Goal: Information Seeking & Learning: Learn about a topic

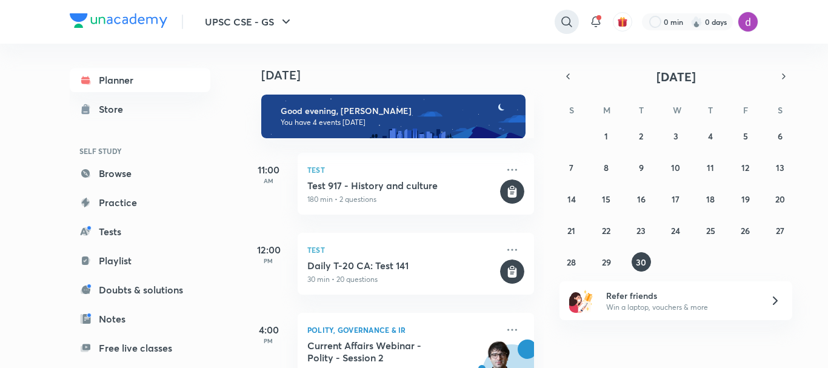
click at [568, 18] on icon at bounding box center [567, 21] width 10 height 10
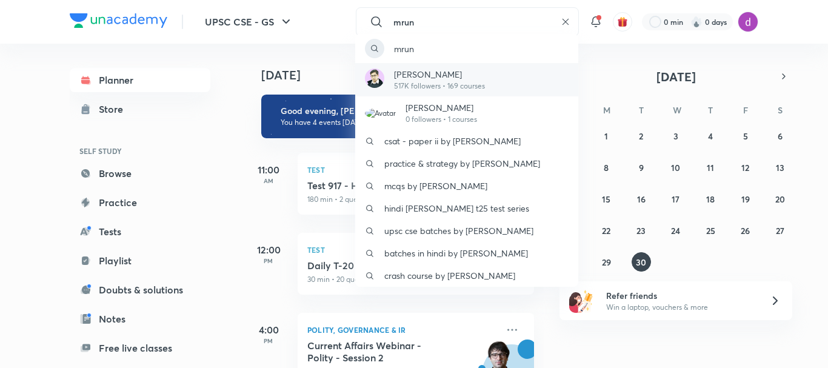
type input "mrun"
click at [436, 86] on p "517K followers • 169 courses" at bounding box center [439, 86] width 91 height 11
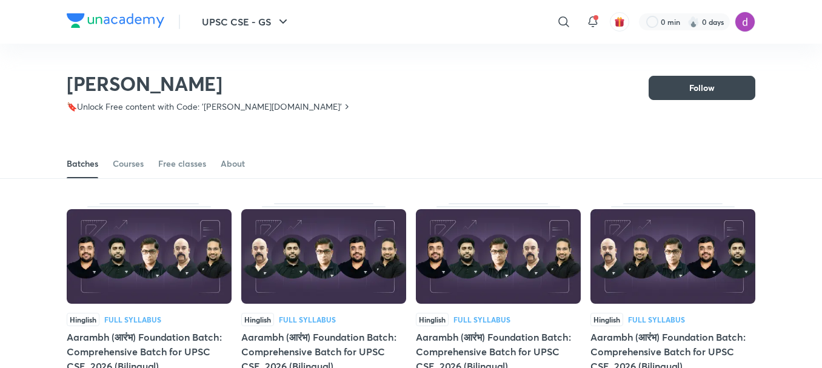
scroll to position [86, 0]
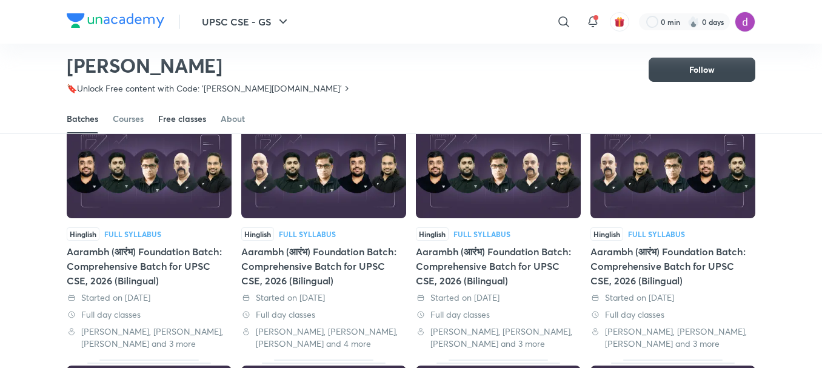
click at [175, 124] on div "Free classes" at bounding box center [182, 119] width 48 height 12
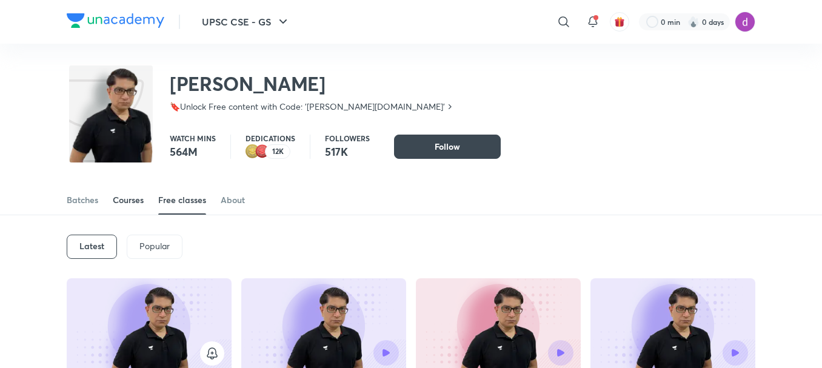
click at [137, 206] on div "Courses" at bounding box center [128, 200] width 31 height 12
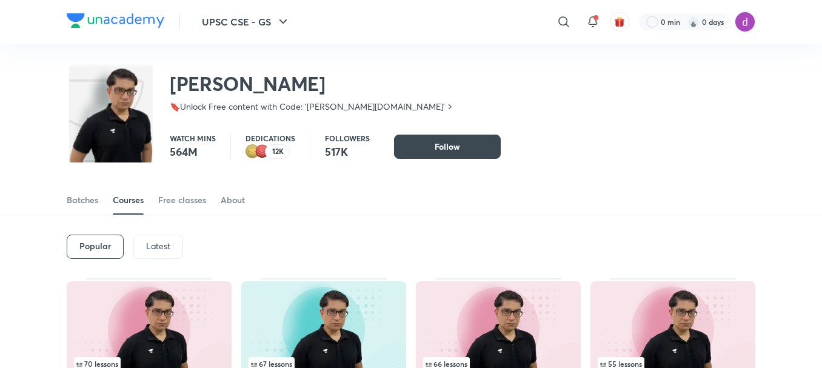
click at [160, 244] on p "Latest" at bounding box center [158, 246] width 24 height 10
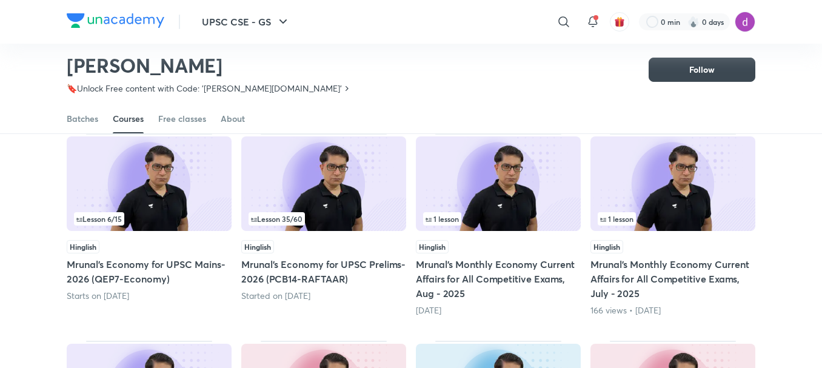
scroll to position [108, 0]
click at [328, 283] on h5 "Mrunal’s Economy for UPSC Prelims-2026 (PCB14-RAFTAAR)" at bounding box center [323, 272] width 165 height 29
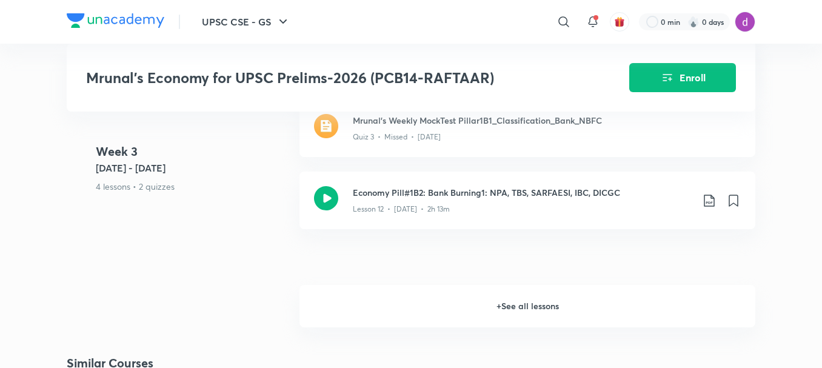
scroll to position [1652, 0]
click at [517, 300] on h6 "+ See all lessons" at bounding box center [528, 304] width 456 height 42
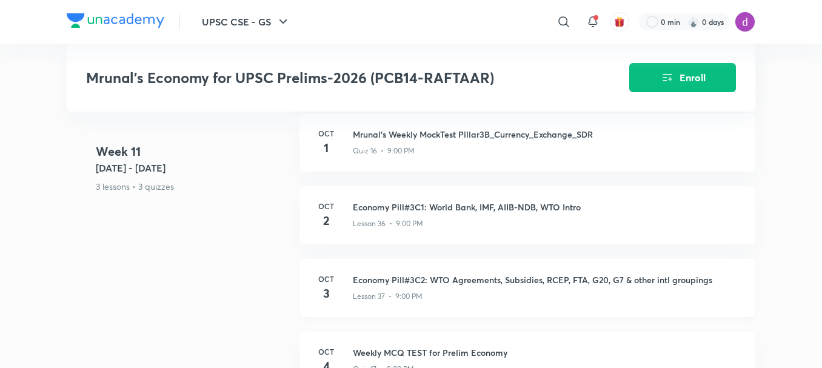
scroll to position [4899, 0]
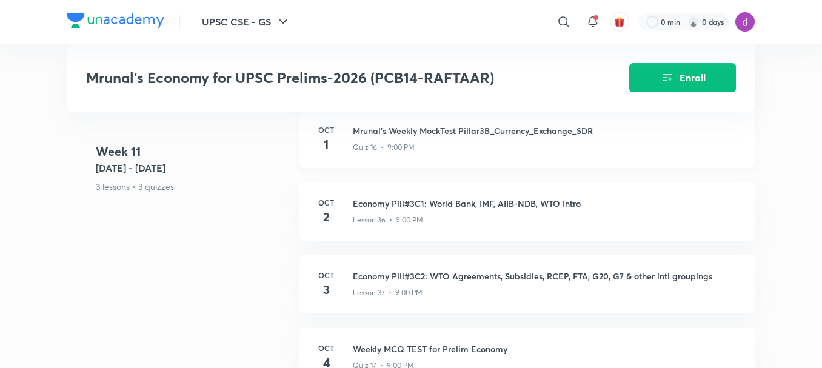
click at [465, 132] on h3 "Mrunal's Weekly MockTest Pillar3B_Currency_Exchange_SDR" at bounding box center [547, 130] width 388 height 13
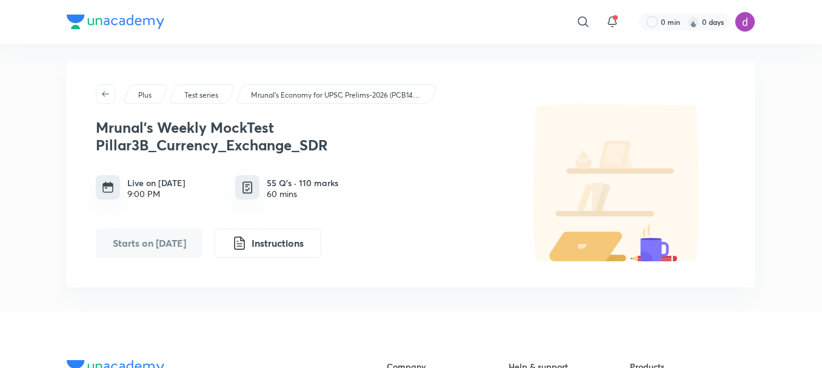
scroll to position [8, 0]
click at [104, 98] on button "button" at bounding box center [105, 93] width 19 height 19
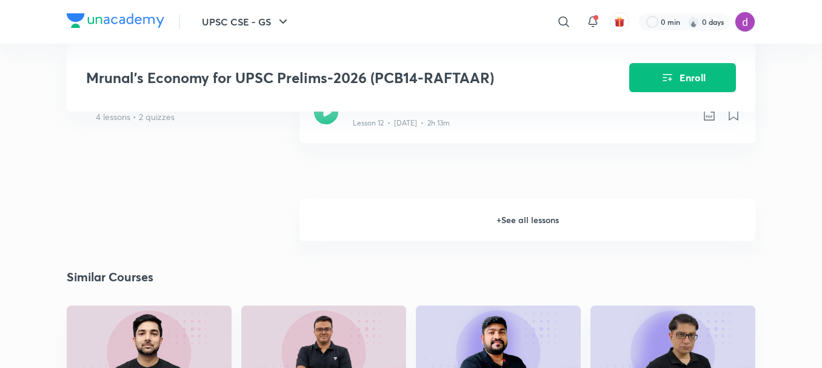
scroll to position [1735, 0]
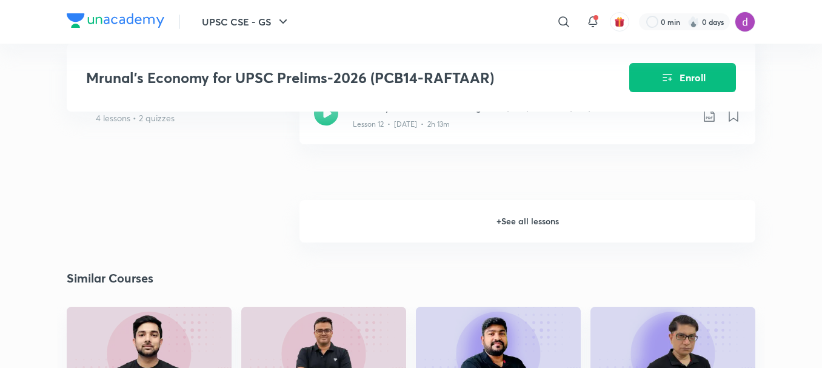
click at [519, 226] on h6 "+ See all lessons" at bounding box center [528, 221] width 456 height 42
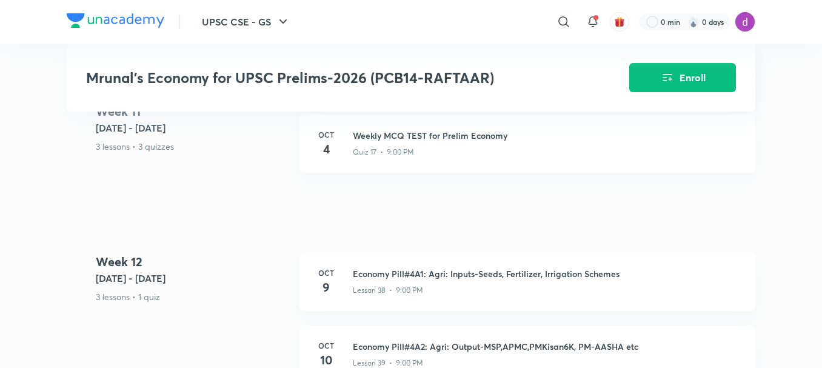
scroll to position [5116, 0]
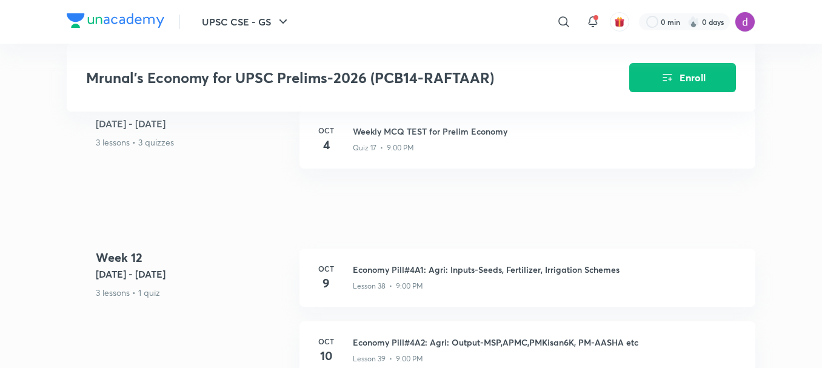
click at [135, 274] on h5 "[DATE] - [DATE]" at bounding box center [193, 274] width 194 height 15
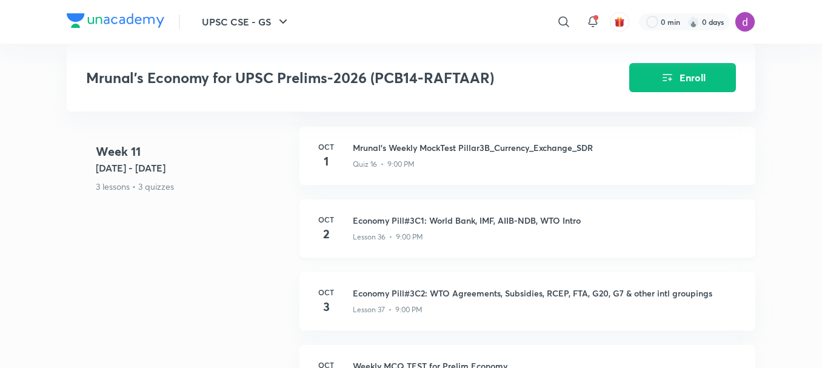
scroll to position [4888, 0]
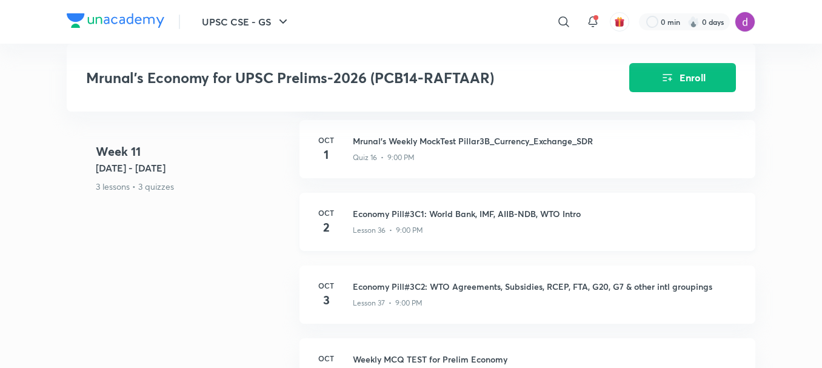
click at [388, 212] on h3 "Economy Pill#3C1: World Bank, IMF, AIIB-NDB, WTO Intro" at bounding box center [547, 213] width 388 height 13
click at [368, 213] on h3 "Economy Pill#3C1: World Bank, IMF, AIIB-NDB, WTO Intro" at bounding box center [547, 213] width 388 height 13
click at [434, 210] on h3 "Economy Pill#3C1: World Bank, IMF, AIIB-NDB, WTO Intro" at bounding box center [547, 213] width 388 height 13
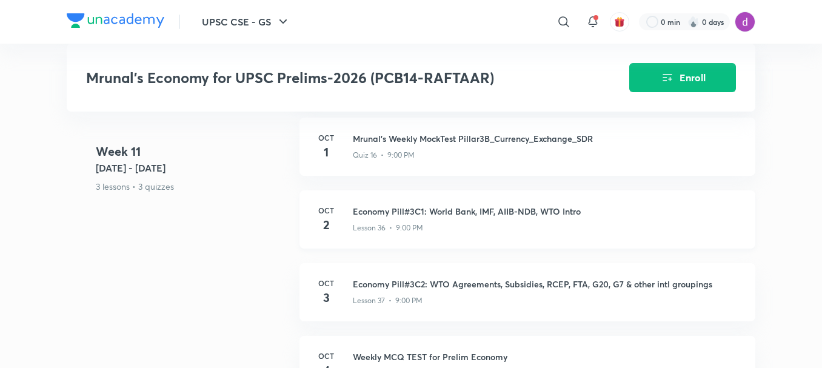
scroll to position [4868, 0]
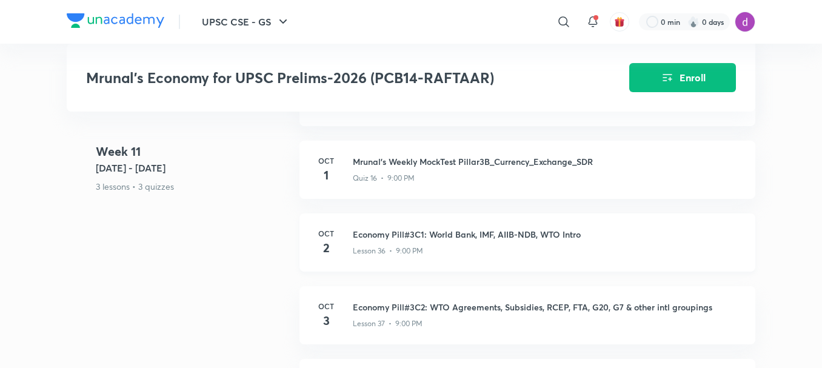
click at [377, 233] on h3 "Economy Pill#3C1: World Bank, IMF, AIIB-NDB, WTO Intro" at bounding box center [547, 234] width 388 height 13
click at [336, 244] on h4 "2" at bounding box center [326, 248] width 24 height 18
click at [412, 230] on h3 "Economy Pill#3C1: World Bank, IMF, AIIB-NDB, WTO Intro" at bounding box center [547, 234] width 388 height 13
click at [574, 235] on h3 "Economy Pill#3C1: World Bank, IMF, AIIB-NDB, WTO Intro" at bounding box center [547, 234] width 388 height 13
click at [392, 242] on div "Lesson 36 • 9:00 PM" at bounding box center [547, 249] width 388 height 16
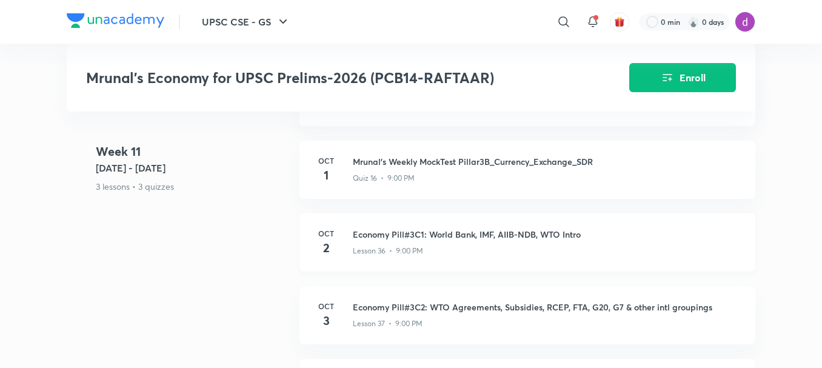
click at [392, 242] on div "Lesson 36 • 9:00 PM" at bounding box center [547, 249] width 388 height 16
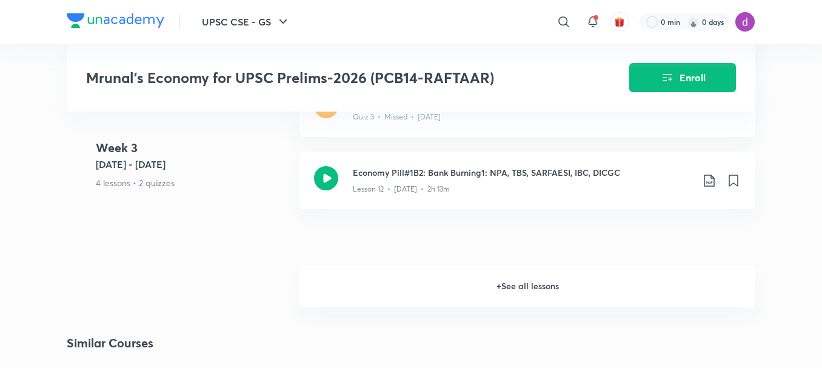
scroll to position [1671, 0]
click at [502, 277] on h6 "+ See all lessons" at bounding box center [528, 285] width 456 height 42
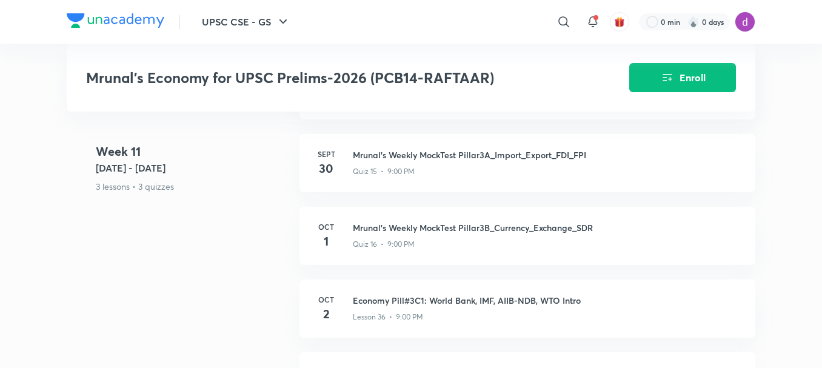
scroll to position [4819, 0]
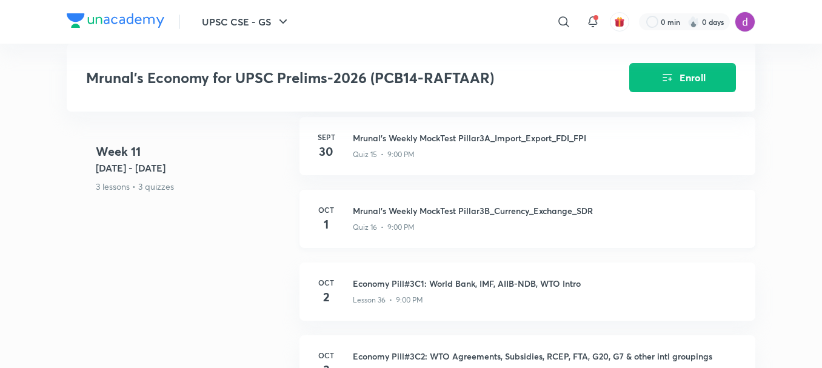
click at [437, 213] on h3 "Mrunal's Weekly MockTest Pillar3B_Currency_Exchange_SDR" at bounding box center [547, 210] width 388 height 13
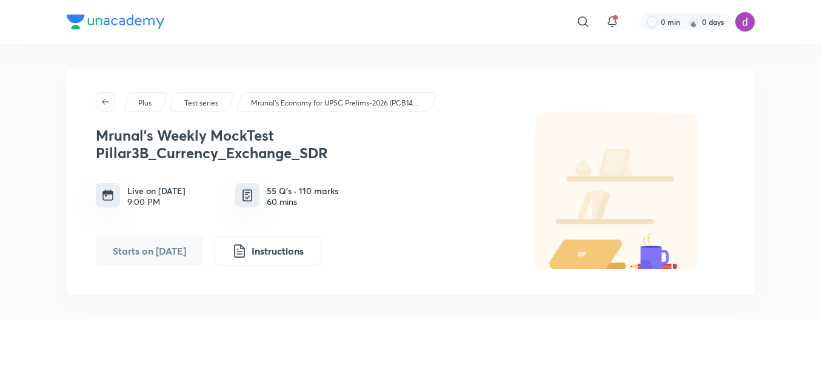
click at [104, 105] on icon "button" at bounding box center [106, 102] width 10 height 10
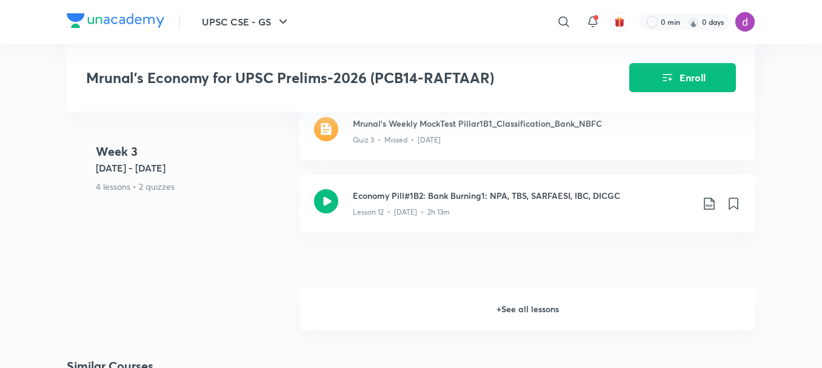
scroll to position [1648, 0]
click at [449, 305] on h6 "+ See all lessons" at bounding box center [528, 308] width 456 height 42
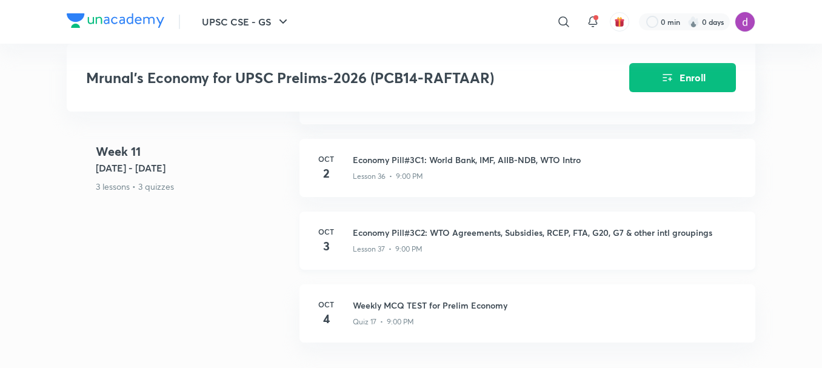
scroll to position [4921, 0]
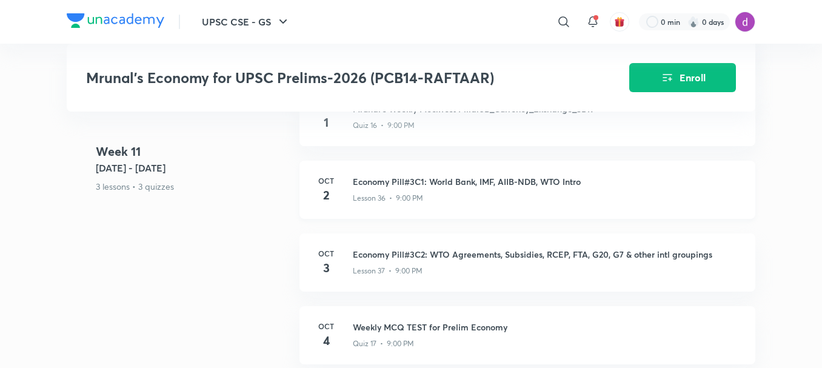
click at [409, 183] on h3 "Economy Pill#3C1: World Bank, IMF, AIIB-NDB, WTO Intro" at bounding box center [547, 181] width 388 height 13
click at [385, 180] on h3 "Economy Pill#3C1: World Bank, IMF, AIIB-NDB, WTO Intro" at bounding box center [547, 181] width 388 height 13
click at [437, 175] on h3 "Economy Pill#3C1: World Bank, IMF, AIIB-NDB, WTO Intro" at bounding box center [547, 181] width 388 height 13
click at [370, 179] on h3 "Economy Pill#3C1: World Bank, IMF, AIIB-NDB, WTO Intro" at bounding box center [547, 181] width 388 height 13
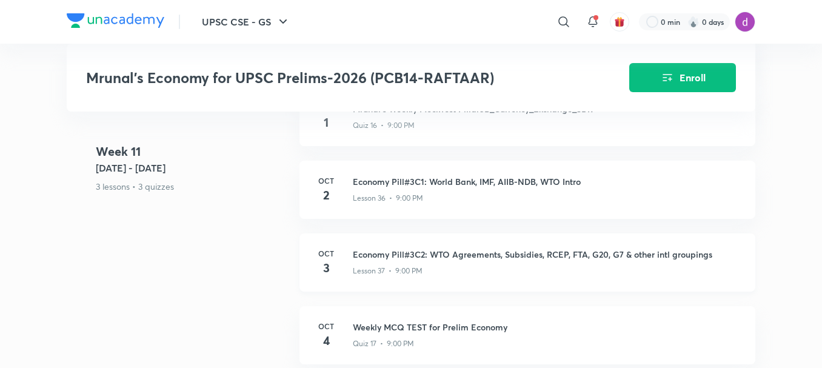
click at [323, 259] on h4 "3" at bounding box center [326, 268] width 24 height 18
click at [393, 266] on p "Lesson 37 • 9:00 PM" at bounding box center [388, 271] width 70 height 11
click at [372, 249] on h3 "Economy Pill#3C2: WTO Agreements, Subsidies, RCEP, FTA, G20, G7 & other intl gr…" at bounding box center [547, 254] width 388 height 13
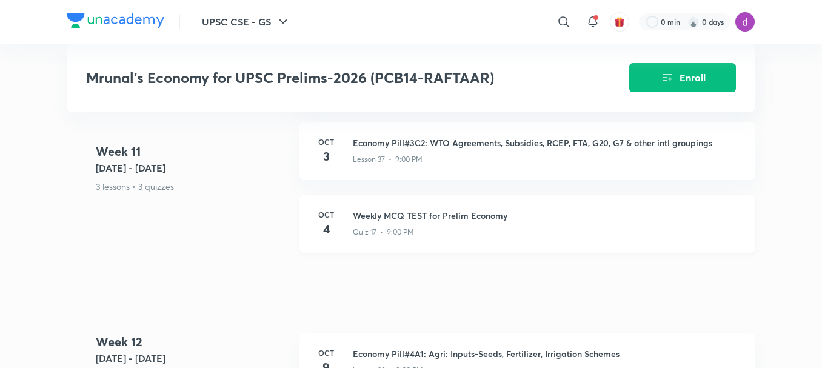
scroll to position [5036, 0]
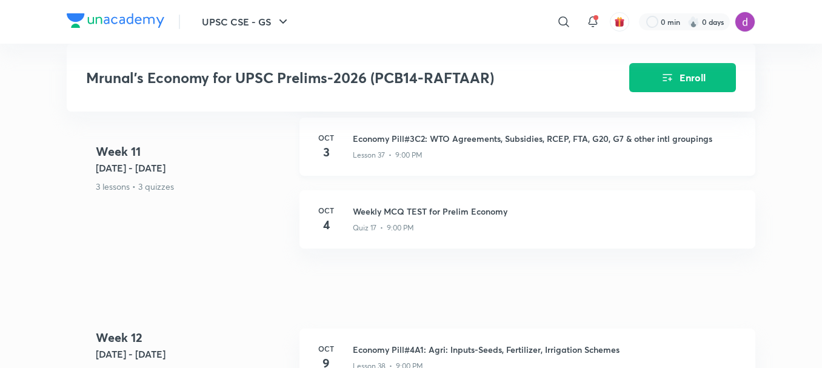
click at [331, 138] on h6 "Oct" at bounding box center [326, 137] width 24 height 11
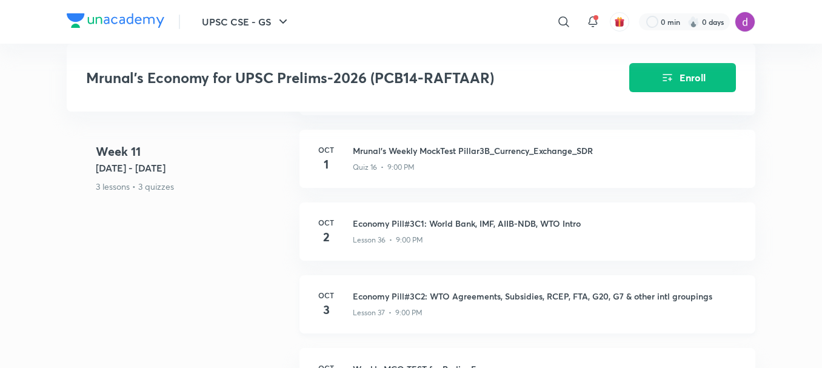
scroll to position [4878, 0]
click at [421, 218] on h3 "Economy Pill#3C1: World Bank, IMF, AIIB-NDB, WTO Intro" at bounding box center [547, 224] width 388 height 13
click at [658, 82] on button "Enroll" at bounding box center [683, 76] width 107 height 29
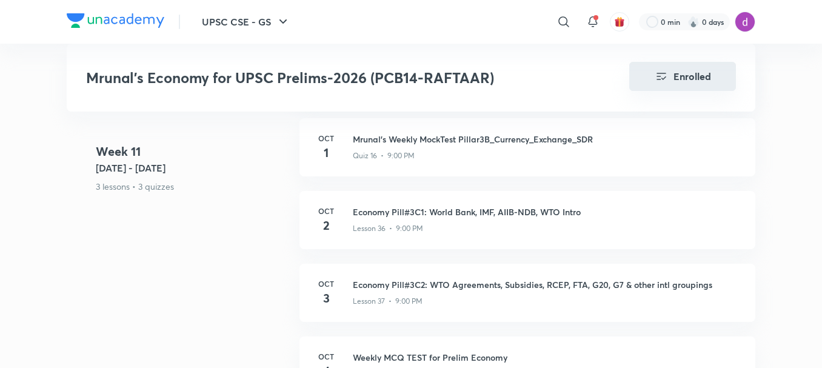
scroll to position [4866, 0]
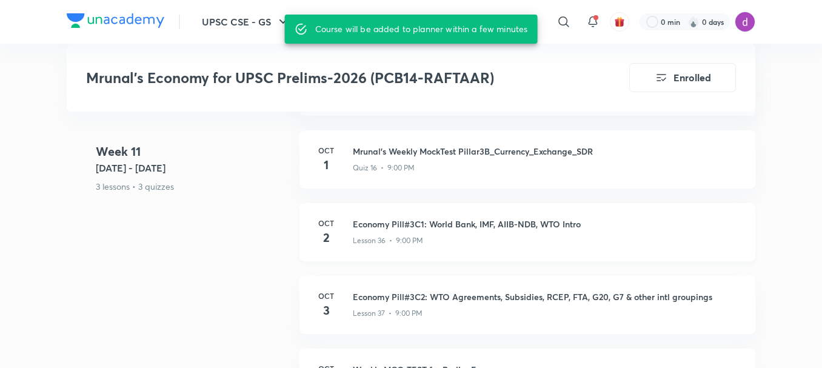
click at [398, 220] on h3 "Economy Pill#3C1: World Bank, IMF, AIIB-NDB, WTO Intro" at bounding box center [547, 224] width 388 height 13
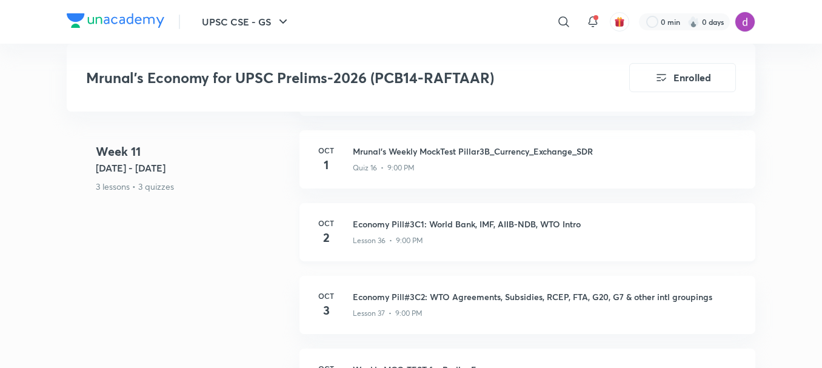
click at [398, 220] on h3 "Economy Pill#3C1: World Bank, IMF, AIIB-NDB, WTO Intro" at bounding box center [547, 224] width 388 height 13
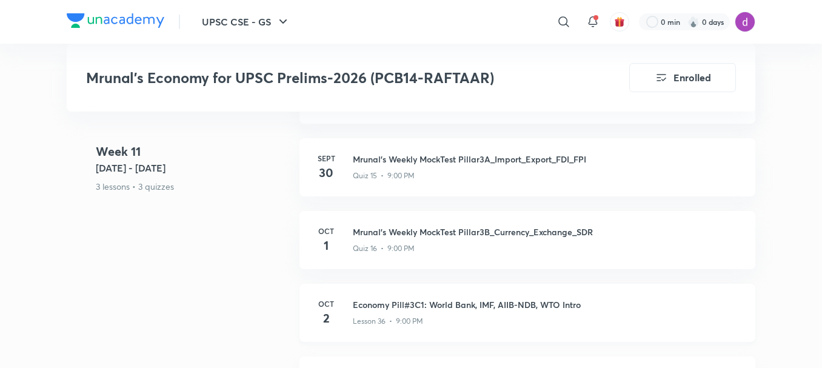
scroll to position [4785, 0]
click at [408, 239] on div "Quiz 16 • 9:00 PM" at bounding box center [547, 247] width 388 height 16
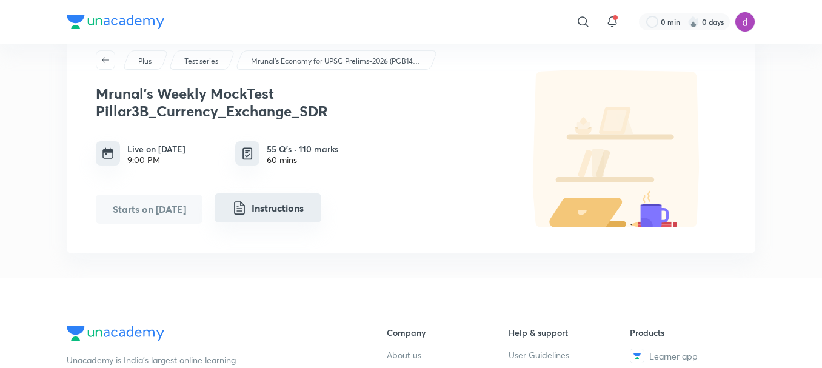
scroll to position [41, 0]
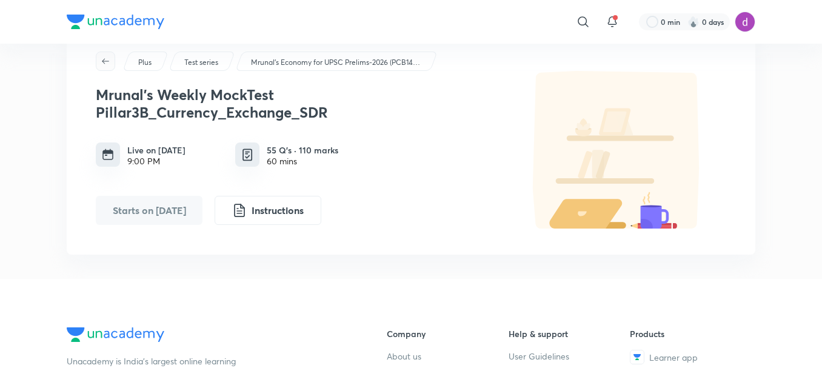
click at [101, 67] on button "button" at bounding box center [105, 61] width 19 height 19
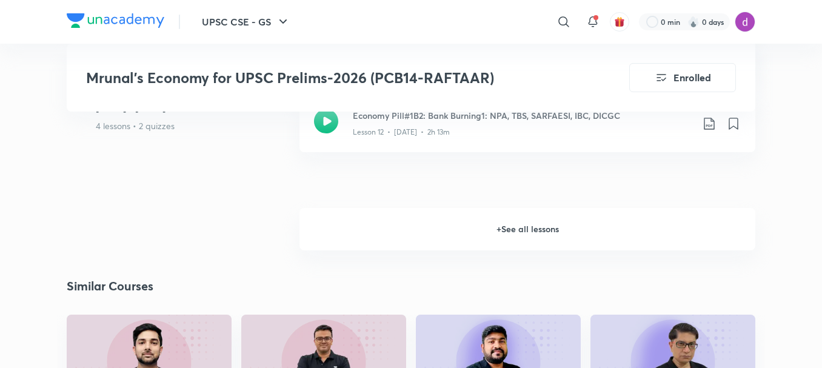
scroll to position [1716, 0]
click at [531, 229] on h6 "+ See all lessons" at bounding box center [528, 228] width 456 height 42
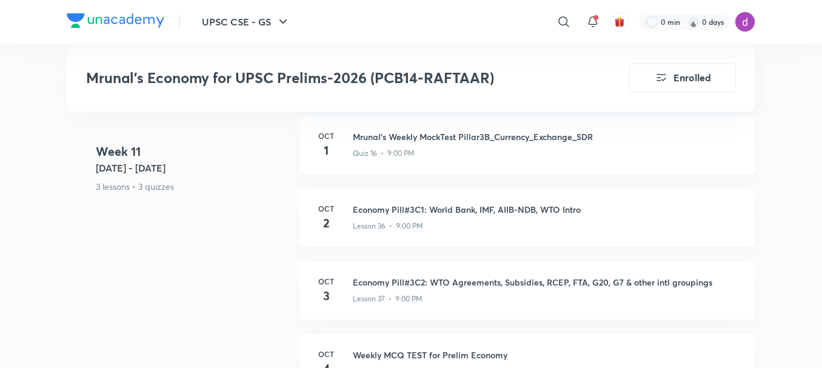
scroll to position [4854, 0]
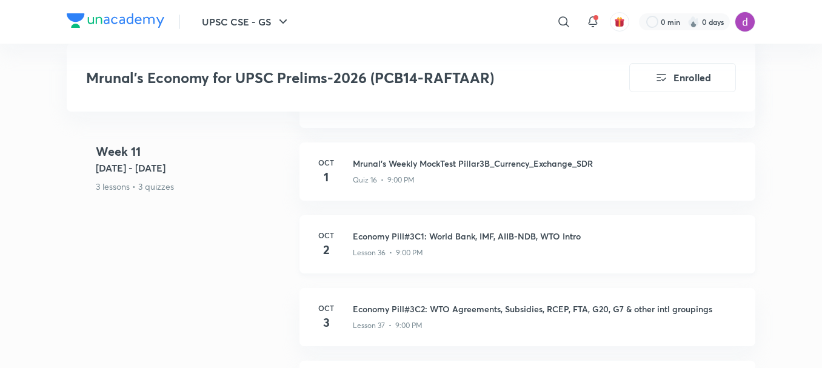
click at [394, 243] on div "Lesson 36 • 9:00 PM" at bounding box center [547, 251] width 388 height 16
click at [354, 232] on h3 "Economy Pill#3C1: World Bank, IMF, AIIB-NDB, WTO Intro" at bounding box center [547, 236] width 388 height 13
click at [389, 232] on h3 "Economy Pill#3C1: World Bank, IMF, AIIB-NDB, WTO Intro" at bounding box center [547, 236] width 388 height 13
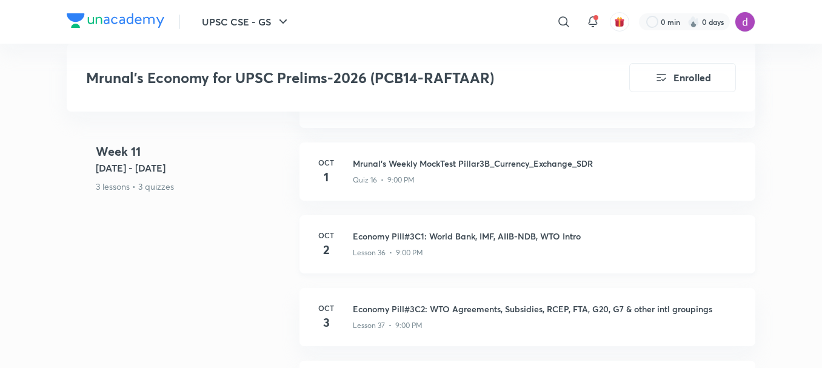
click at [389, 232] on h3 "Economy Pill#3C1: World Bank, IMF, AIIB-NDB, WTO Intro" at bounding box center [547, 236] width 388 height 13
click at [411, 311] on h3 "Economy Pill#3C2: WTO Agreements, Subsidies, RCEP, FTA, G20, G7 & other intl gr…" at bounding box center [547, 309] width 388 height 13
click at [452, 243] on div "Lesson 36 • 9:00 PM" at bounding box center [547, 251] width 388 height 16
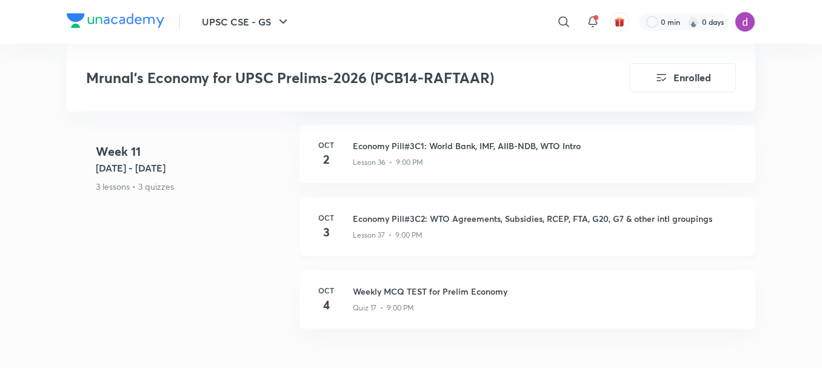
scroll to position [4945, 0]
click at [444, 224] on div "Lesson 37 • 9:00 PM" at bounding box center [547, 232] width 388 height 16
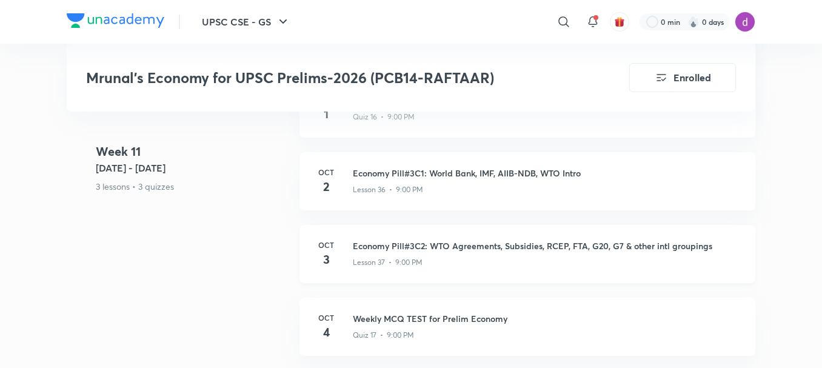
scroll to position [4893, 0]
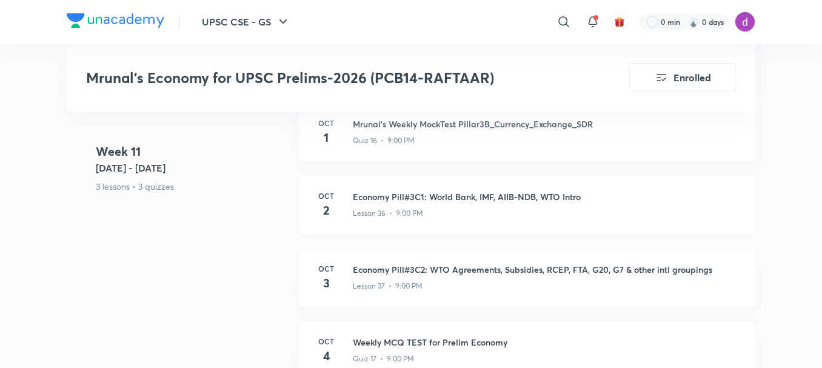
click at [422, 198] on h3 "Economy Pill#3C1: World Bank, IMF, AIIB-NDB, WTO Intro" at bounding box center [547, 196] width 388 height 13
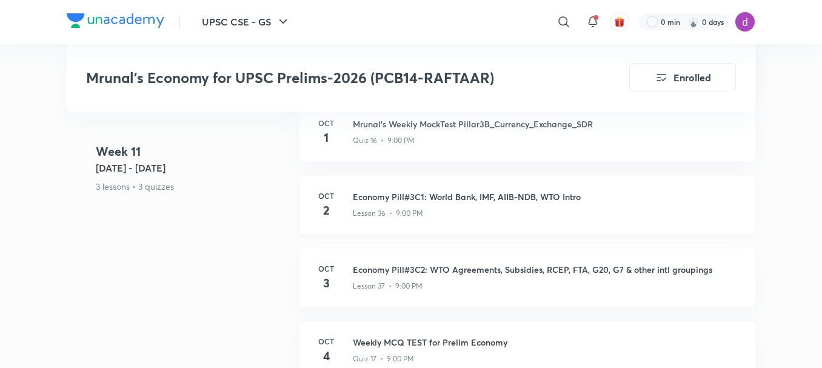
click at [422, 198] on h3 "Economy Pill#3C1: World Bank, IMF, AIIB-NDB, WTO Intro" at bounding box center [547, 196] width 388 height 13
click at [431, 344] on h3 "Weekly MCQ TEST for Prelim Economy" at bounding box center [547, 342] width 388 height 13
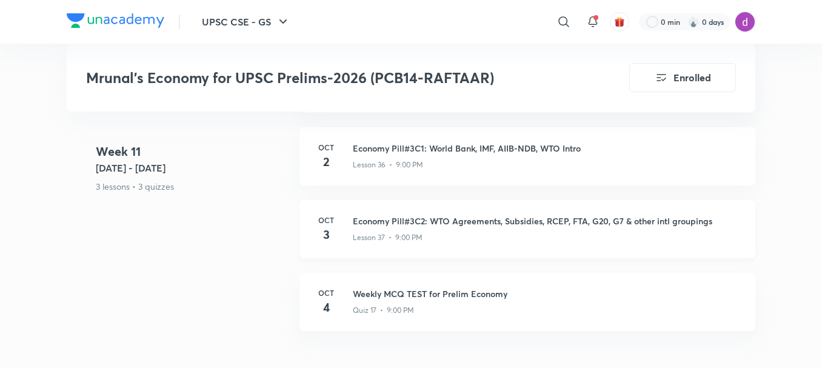
scroll to position [4927, 0]
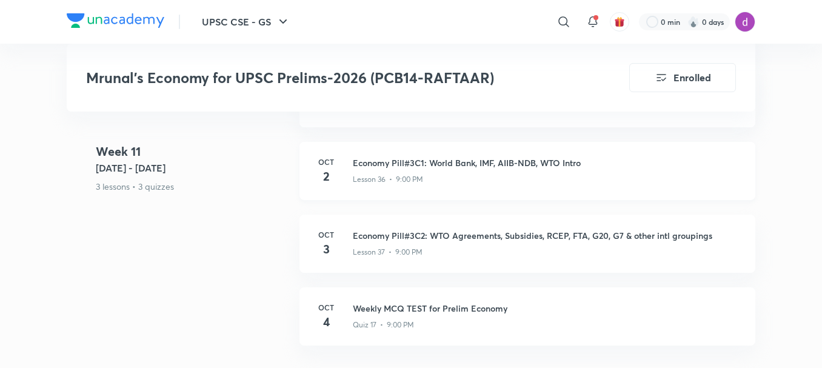
click at [402, 163] on h3 "Economy Pill#3C1: World Bank, IMF, AIIB-NDB, WTO Intro" at bounding box center [547, 162] width 388 height 13
click at [332, 172] on h4 "2" at bounding box center [326, 176] width 24 height 18
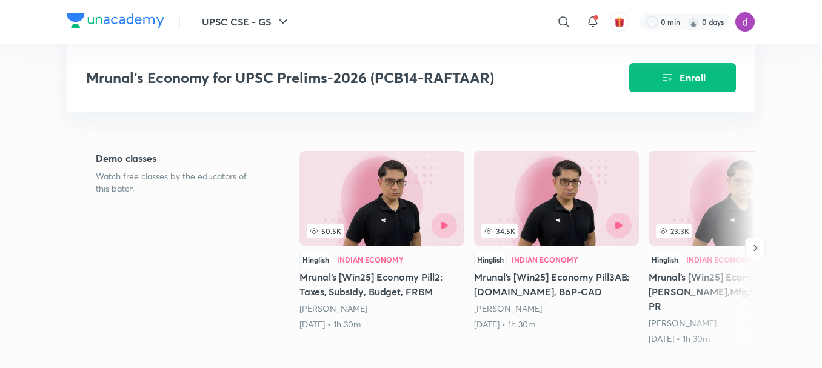
scroll to position [181, 0]
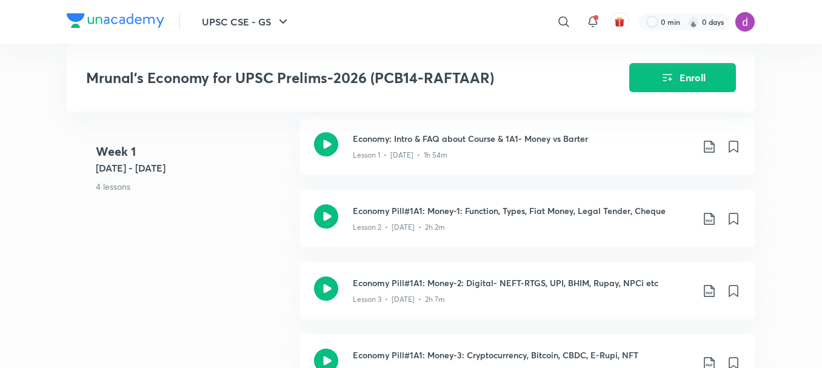
scroll to position [547, 0]
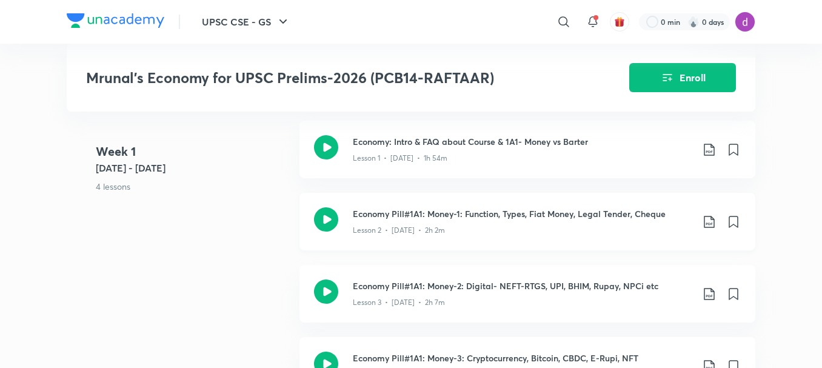
click at [436, 215] on h3 "Economy Pill#1A1: Money-1: Function, Types, Fiat Money, Legal Tender, Cheque" at bounding box center [523, 213] width 340 height 13
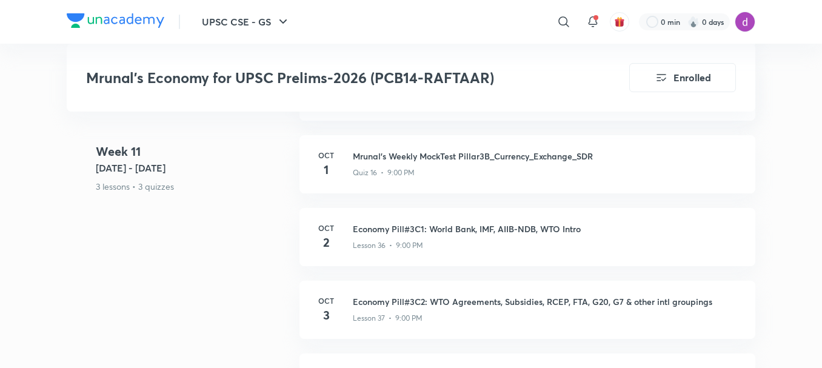
scroll to position [4862, 0]
click at [391, 235] on div "Lesson 36 • 9:00 PM" at bounding box center [547, 243] width 388 height 16
click at [385, 231] on h3 "Economy Pill#3C1: World Bank, IMF, AIIB-NDB, WTO Intro" at bounding box center [547, 228] width 388 height 13
click at [440, 224] on h3 "Economy Pill#3C1: World Bank, IMF, AIIB-NDB, WTO Intro" at bounding box center [547, 228] width 388 height 13
click at [385, 150] on h3 "Mrunal's Weekly MockTest Pillar3B_Currency_Exchange_SDR" at bounding box center [547, 155] width 388 height 13
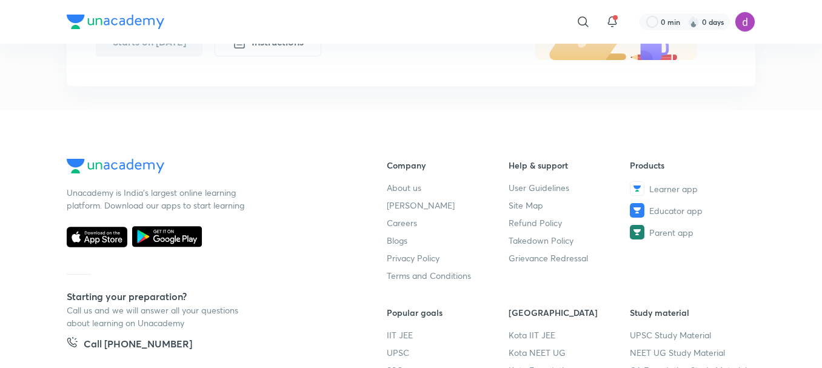
scroll to position [210, 0]
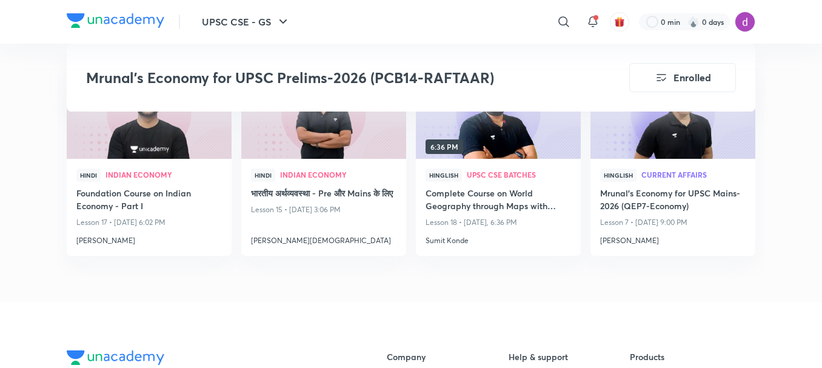
scroll to position [1820, 0]
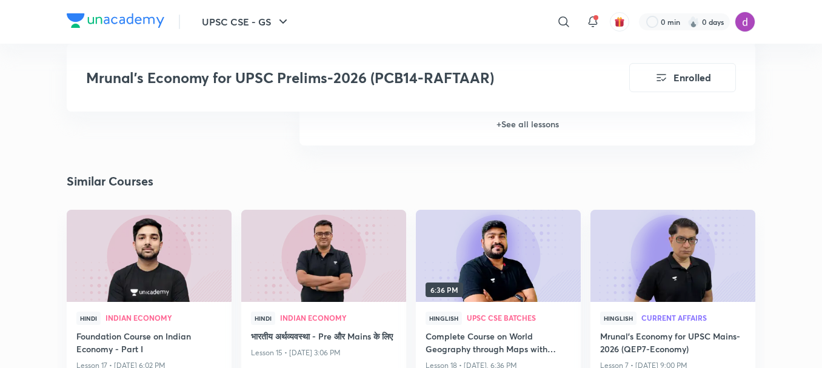
click at [552, 126] on h6 "+ See all lessons" at bounding box center [528, 124] width 456 height 42
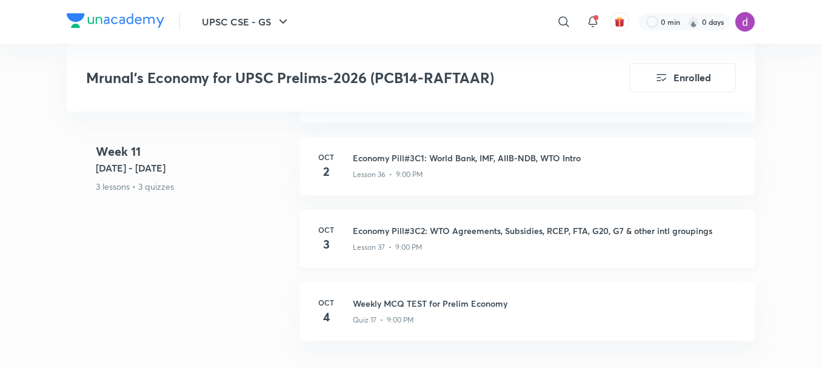
scroll to position [4933, 0]
click at [731, 237] on div "Lesson 37 • 9:00 PM" at bounding box center [547, 245] width 388 height 16
click at [429, 226] on h3 "Economy Pill#3C2: WTO Agreements, Subsidies, RCEP, FTA, G20, G7 & other intl gr…" at bounding box center [547, 230] width 388 height 13
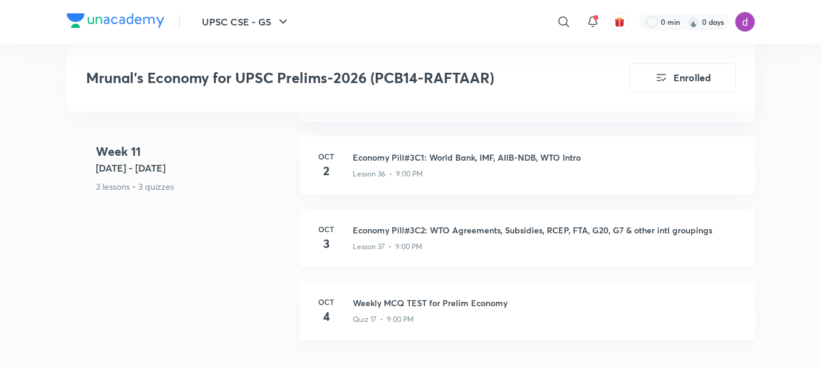
click at [429, 226] on h3 "Economy Pill#3C2: WTO Agreements, Subsidies, RCEP, FTA, G20, G7 & other intl gr…" at bounding box center [547, 230] width 388 height 13
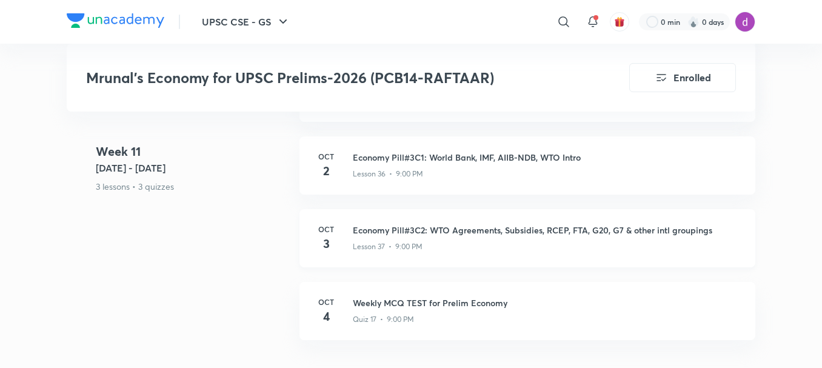
click at [429, 226] on h3 "Economy Pill#3C2: WTO Agreements, Subsidies, RCEP, FTA, G20, G7 & other intl gr…" at bounding box center [547, 230] width 388 height 13
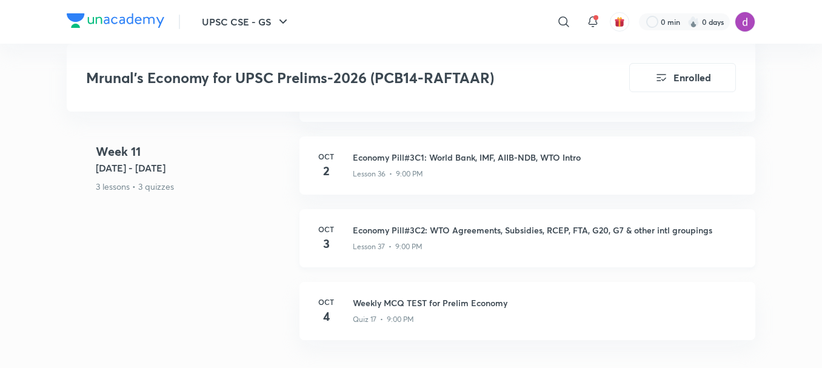
click at [429, 226] on h3 "Economy Pill#3C2: WTO Agreements, Subsidies, RCEP, FTA, G20, G7 & other intl gr…" at bounding box center [547, 230] width 388 height 13
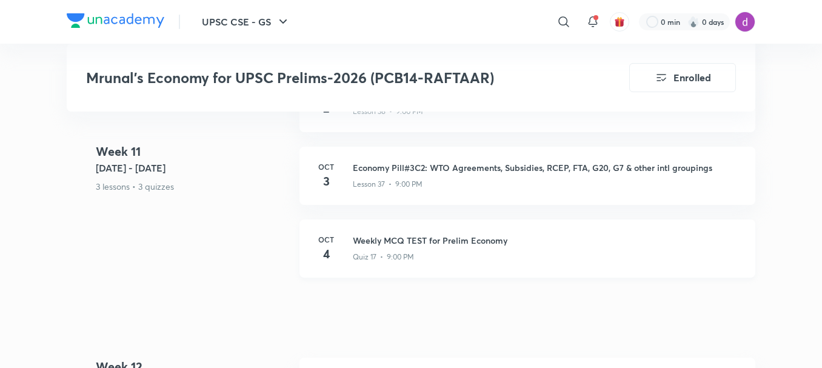
scroll to position [4996, 0]
click at [438, 238] on h3 "Weekly MCQ TEST for Prelim Economy" at bounding box center [547, 239] width 388 height 13
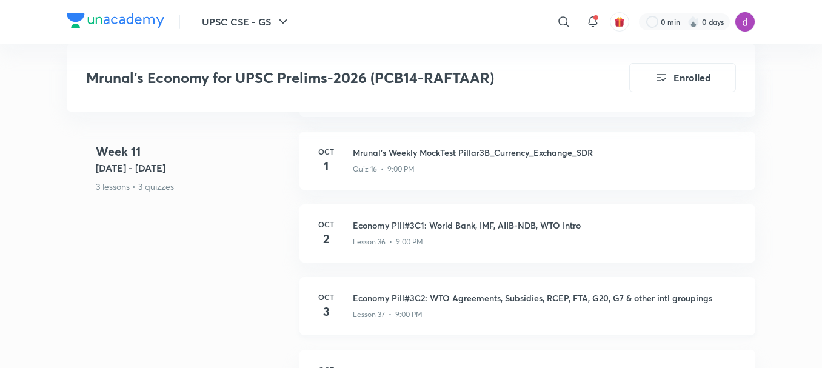
scroll to position [4864, 0]
click at [411, 310] on p "Lesson 37 • 9:00 PM" at bounding box center [388, 315] width 70 height 11
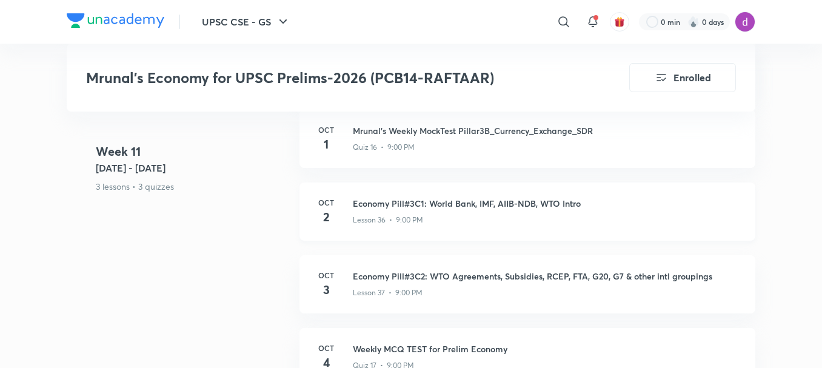
scroll to position [4887, 0]
click at [525, 204] on h3 "Economy Pill#3C1: World Bank, IMF, AIIB-NDB, WTO Intro" at bounding box center [547, 203] width 388 height 13
click at [445, 128] on h3 "Mrunal's Weekly MockTest Pillar3B_Currency_Exchange_SDR" at bounding box center [547, 130] width 388 height 13
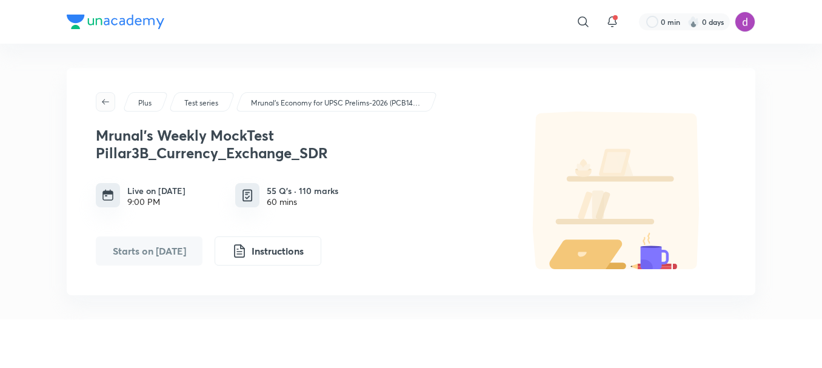
click at [110, 101] on icon "button" at bounding box center [106, 102] width 10 height 10
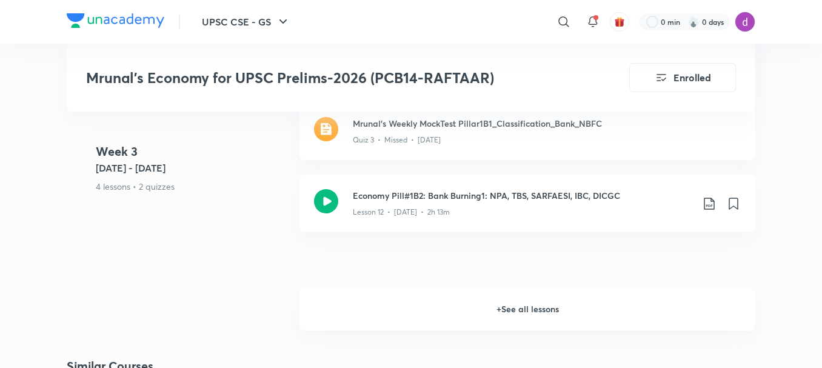
scroll to position [1636, 0]
click at [530, 308] on h6 "+ See all lessons" at bounding box center [528, 308] width 456 height 42
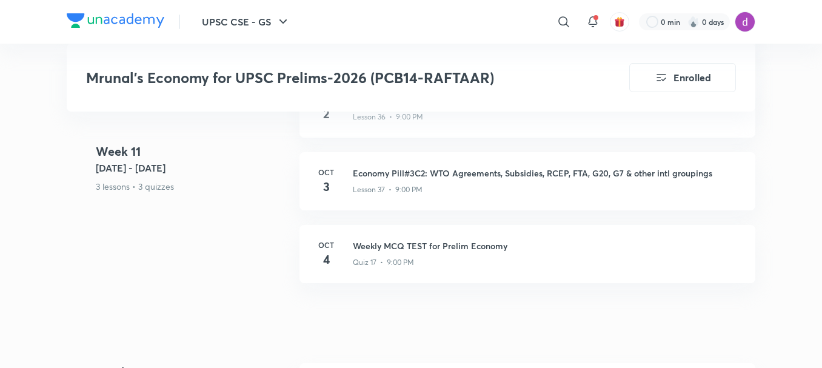
scroll to position [4987, 0]
click at [471, 250] on h3 "Weekly MCQ TEST for Prelim Economy" at bounding box center [547, 248] width 388 height 13
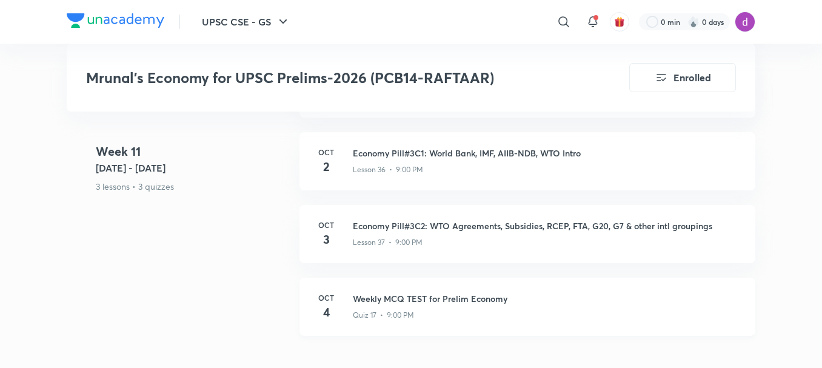
scroll to position [4936, 0]
click at [388, 148] on h3 "Economy Pill#3C1: World Bank, IMF, AIIB-NDB, WTO Intro" at bounding box center [547, 154] width 388 height 13
drag, startPoint x: 397, startPoint y: 220, endPoint x: 387, endPoint y: 219, distance: 9.8
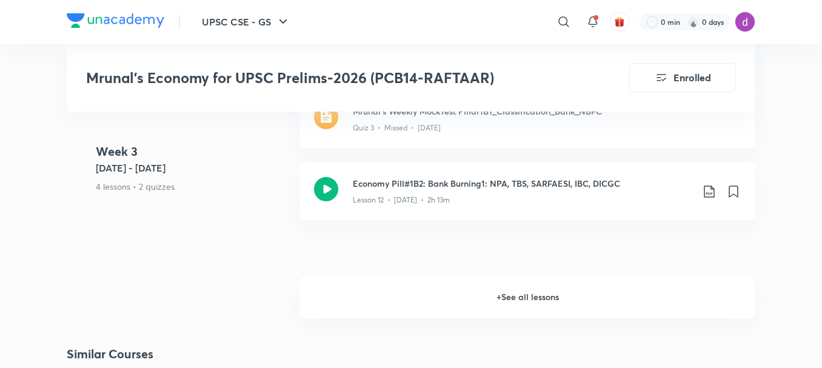
scroll to position [1641, 0]
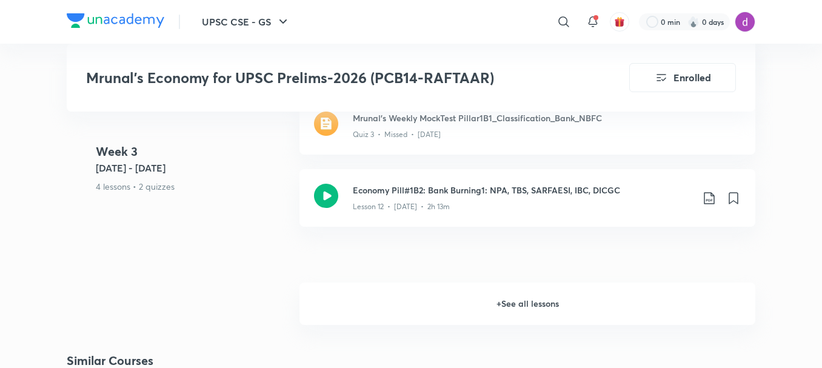
click at [525, 298] on h6 "+ See all lessons" at bounding box center [528, 304] width 456 height 42
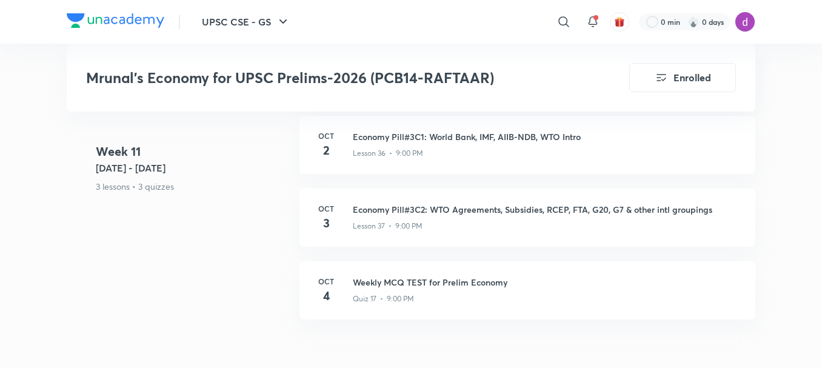
scroll to position [4919, 0]
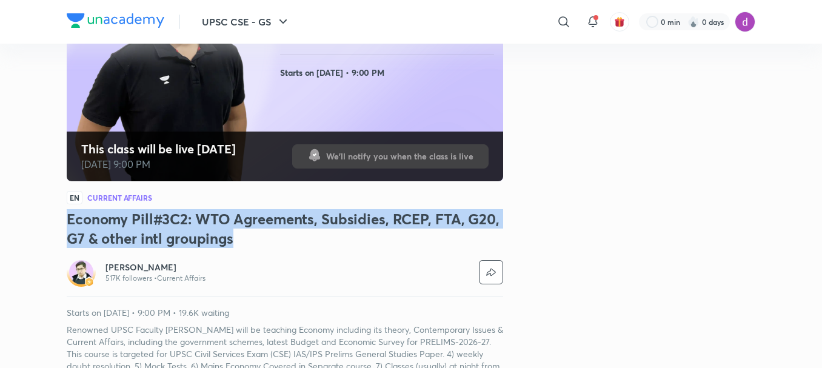
click at [241, 247] on h3 "Economy Pill#3C2: WTO Agreements, Subsidies, RCEP, FTA, G20, G7 & other intl gr…" at bounding box center [285, 228] width 437 height 39
